Goal: Information Seeking & Learning: Check status

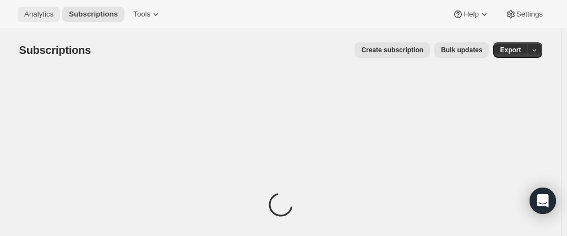
click at [41, 16] on span "Analytics" at bounding box center [38, 14] width 29 height 9
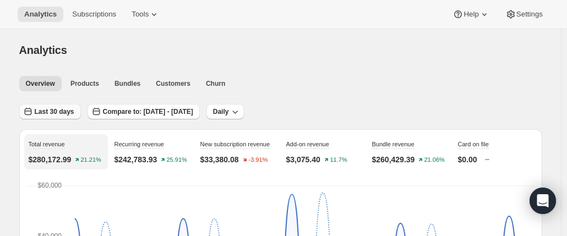
click at [65, 112] on span "Last 30 days" at bounding box center [55, 111] width 40 height 9
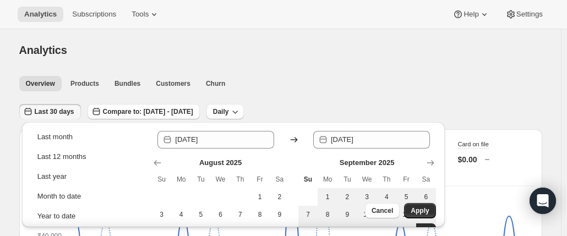
scroll to position [154, 0]
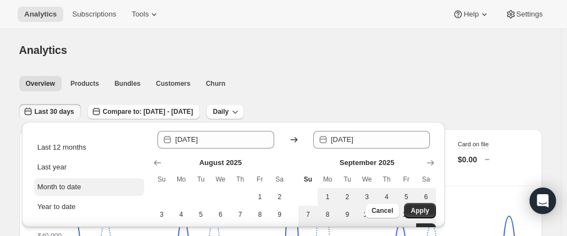
click at [73, 180] on button "Month to date" at bounding box center [89, 187] width 110 height 18
type input "[DATE]"
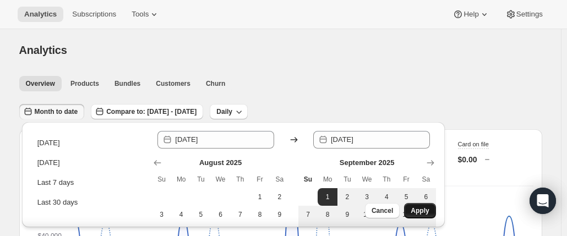
click at [425, 217] on button "Apply" at bounding box center [419, 210] width 31 height 15
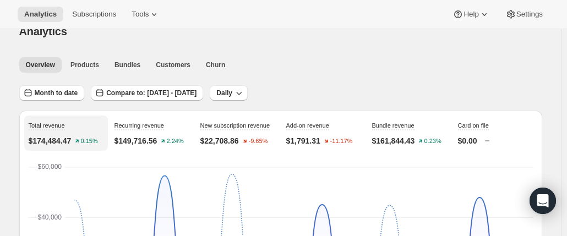
scroll to position [18, 0]
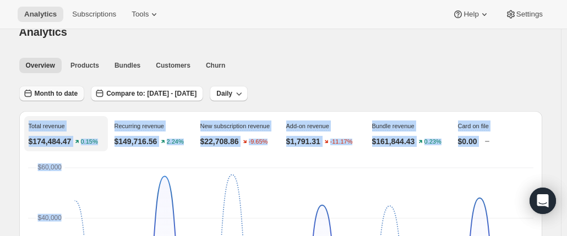
drag, startPoint x: 74, startPoint y: 90, endPoint x: 43, endPoint y: 93, distance: 31.0
click at [43, 93] on span "Month to date" at bounding box center [56, 93] width 43 height 9
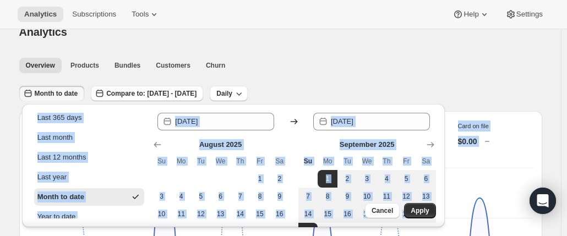
scroll to position [127, 0]
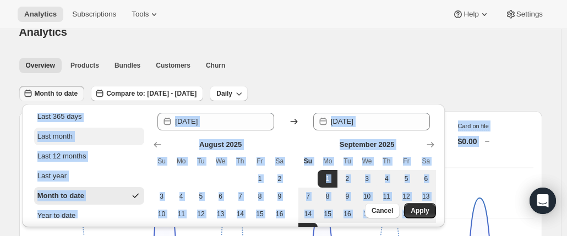
click at [66, 140] on div "Last month" at bounding box center [54, 136] width 35 height 11
type input "[DATE]"
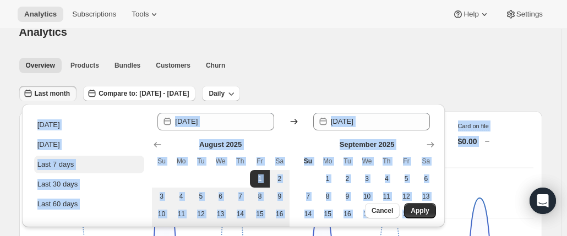
scroll to position [0, 0]
click at [415, 204] on button "Apply" at bounding box center [419, 210] width 31 height 15
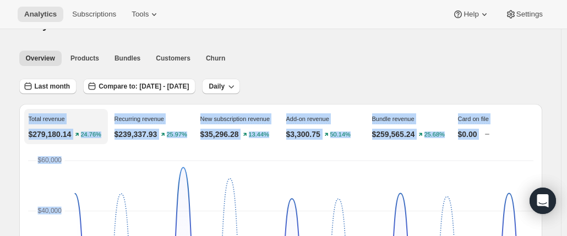
scroll to position [32, 0]
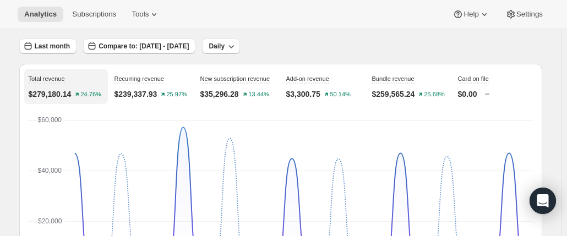
scroll to position [0, 0]
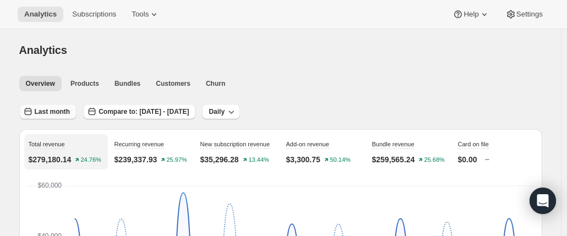
click at [53, 114] on span "Last month" at bounding box center [53, 111] width 36 height 9
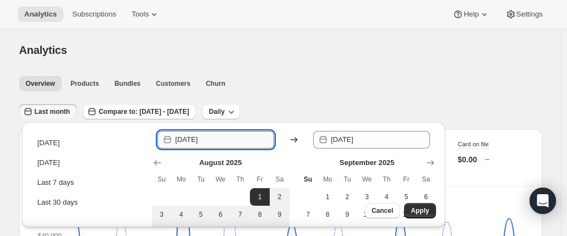
click at [205, 143] on input "[DATE]" at bounding box center [224, 140] width 99 height 18
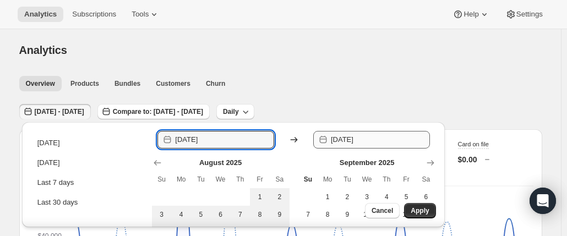
type input "[DATE]"
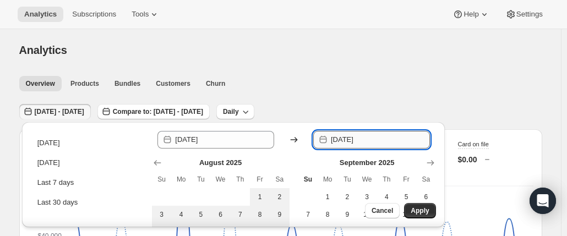
click at [378, 143] on input "[DATE]" at bounding box center [380, 140] width 99 height 18
click at [378, 143] on input "2025-08-" at bounding box center [380, 140] width 99 height 18
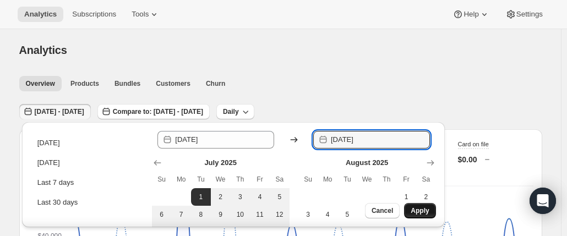
type input "[DATE]"
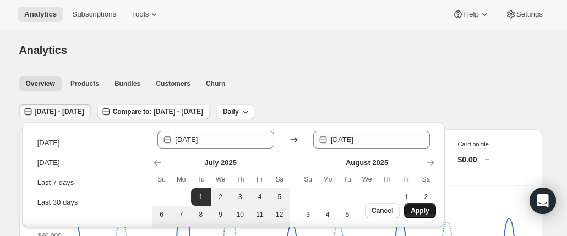
click at [420, 209] on span "Apply" at bounding box center [420, 210] width 18 height 9
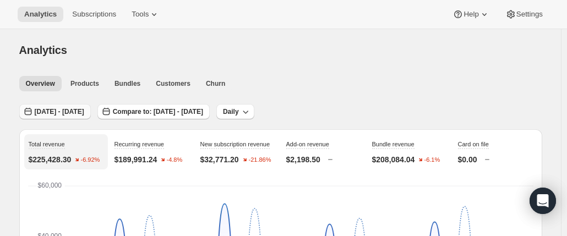
click at [84, 109] on span "[DATE] - [DATE]" at bounding box center [60, 111] width 50 height 9
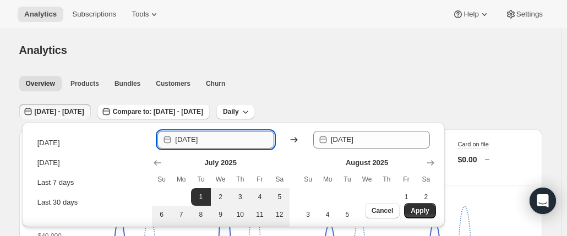
click at [205, 140] on input "[DATE]" at bounding box center [224, 140] width 99 height 18
type input "[DATE]"
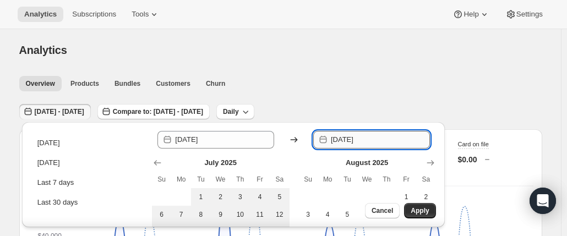
click at [377, 140] on input "[DATE]" at bounding box center [380, 140] width 99 height 18
click at [377, 140] on input "2025-06" at bounding box center [380, 140] width 99 height 18
type input "[DATE]"
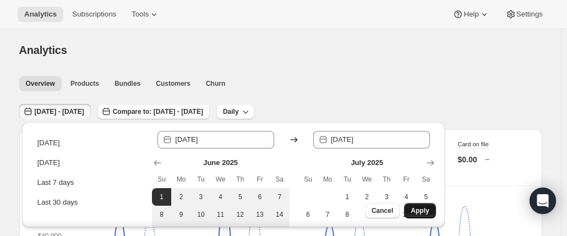
click at [421, 209] on span "Apply" at bounding box center [420, 210] width 18 height 9
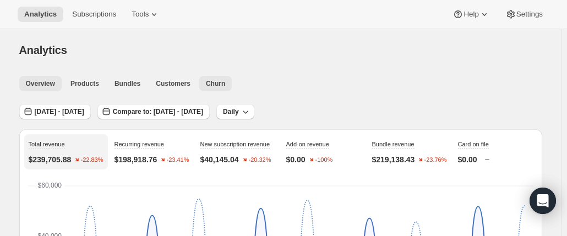
click at [206, 83] on span "Churn" at bounding box center [215, 83] width 19 height 9
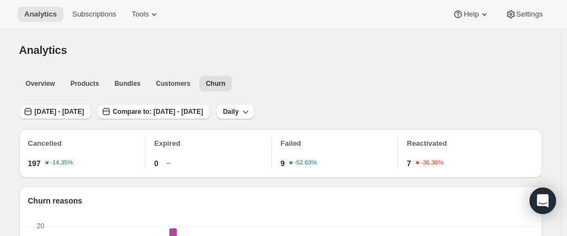
click at [52, 115] on span "[DATE] - [DATE]" at bounding box center [60, 111] width 50 height 9
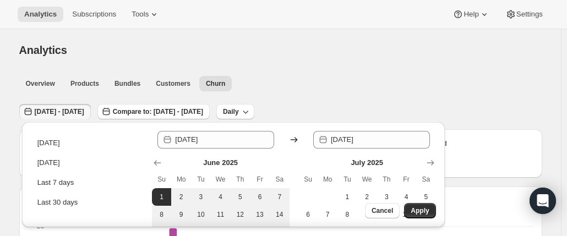
scroll to position [154, 0]
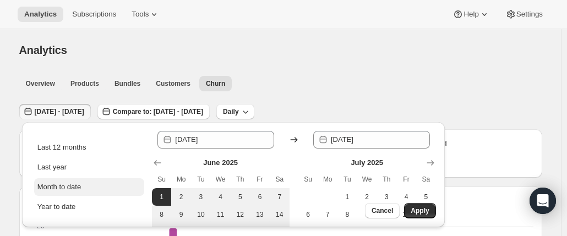
click at [67, 185] on div "Month to date" at bounding box center [59, 187] width 44 height 11
type input "[DATE]"
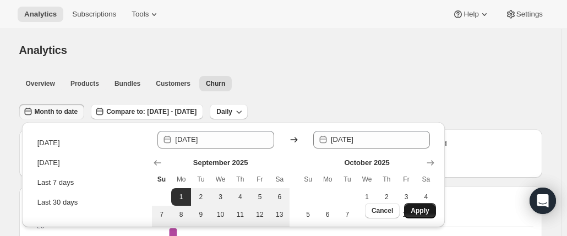
click at [423, 207] on span "Apply" at bounding box center [420, 210] width 18 height 9
